Goal: Transaction & Acquisition: Purchase product/service

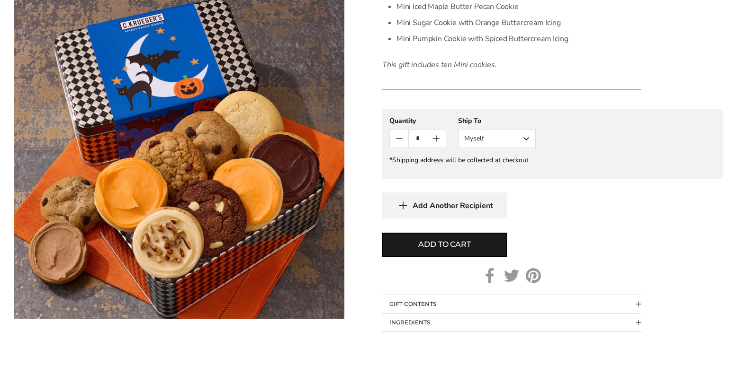
scroll to position [379, 0]
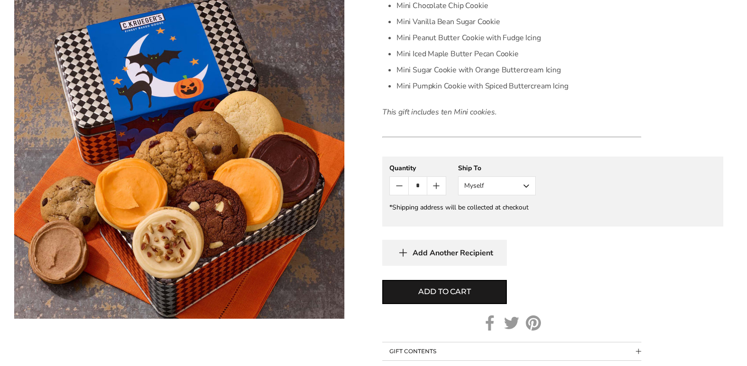
drag, startPoint x: 716, startPoint y: 272, endPoint x: 717, endPoint y: 285, distance: 12.4
click at [717, 285] on form "C.KRUEGER'S Halloween Night Gift Tin - Assorted Mini Cookies SKU: 3069 $29.95 /…" at bounding box center [552, 75] width 341 height 608
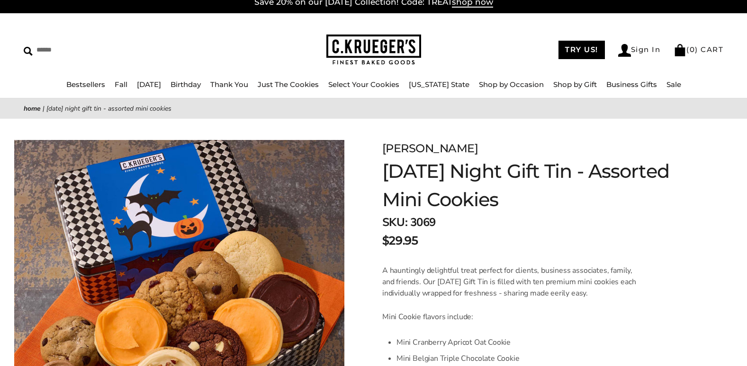
scroll to position [0, 0]
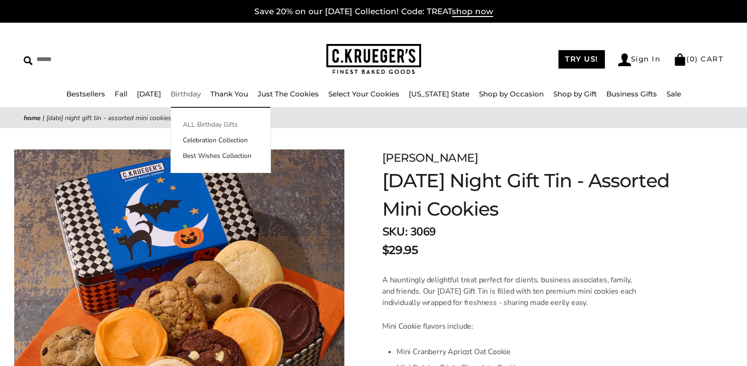
click at [223, 123] on link "ALL Birthday Gifts" at bounding box center [220, 125] width 99 height 10
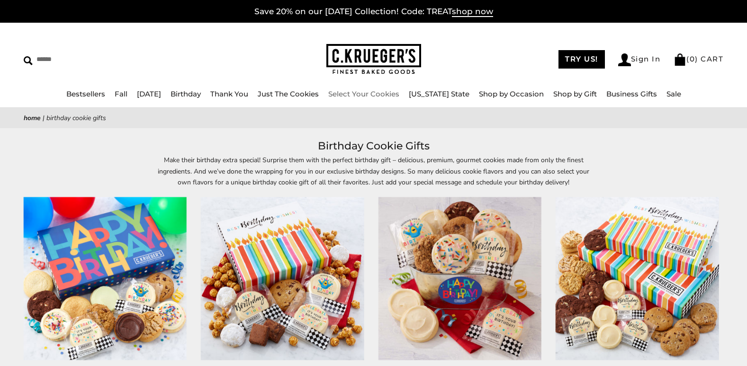
click at [354, 52] on img at bounding box center [373, 59] width 95 height 31
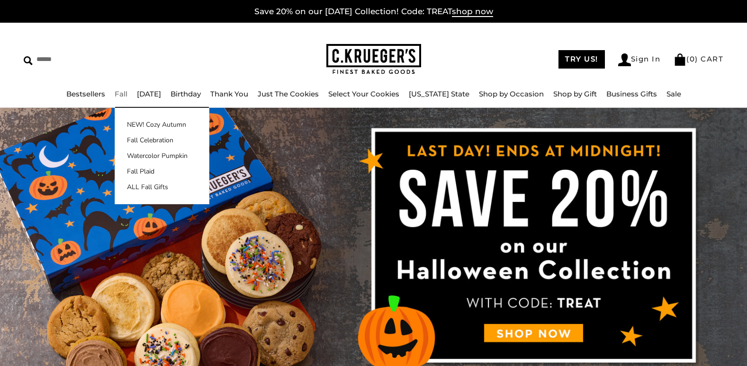
click at [126, 92] on link "Fall" at bounding box center [121, 93] width 13 height 9
